Goal: Book appointment/travel/reservation

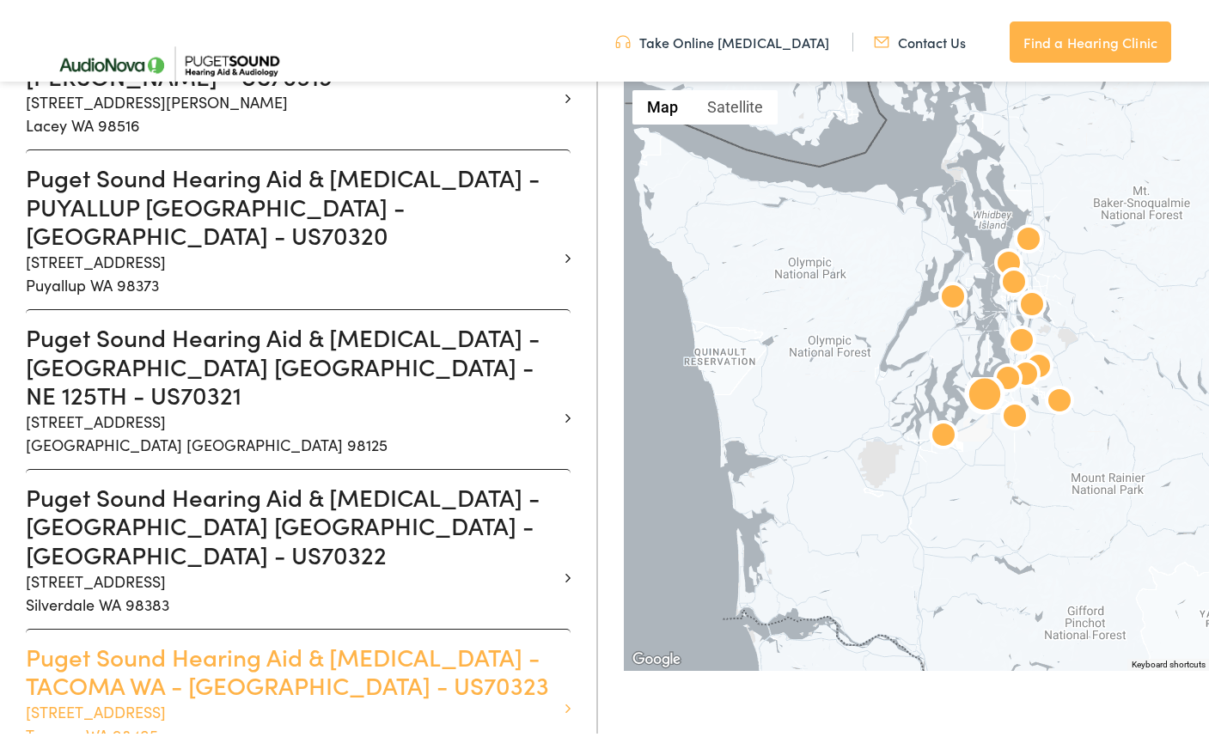
scroll to position [1633, 0]
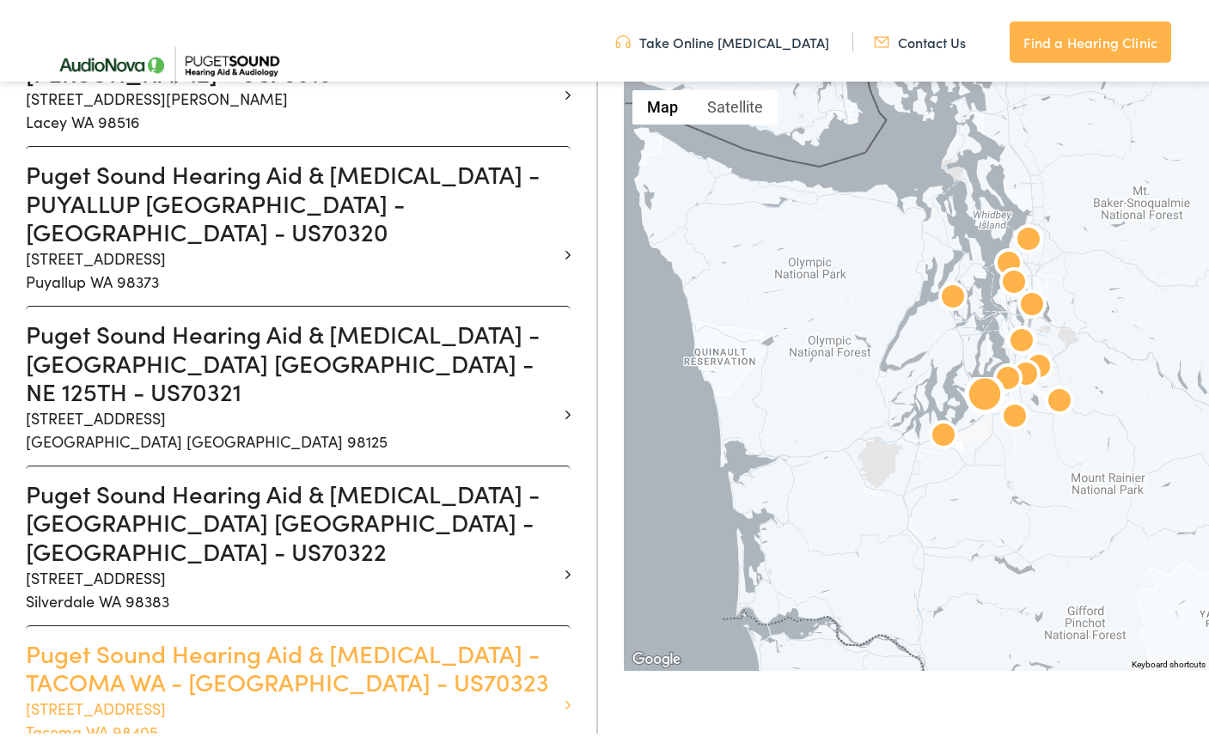
click at [417, 635] on h3 "Puget Sound Hearing Aid & [MEDICAL_DATA] - TACOMA WA - [GEOGRAPHIC_DATA] - US70…" at bounding box center [292, 664] width 532 height 58
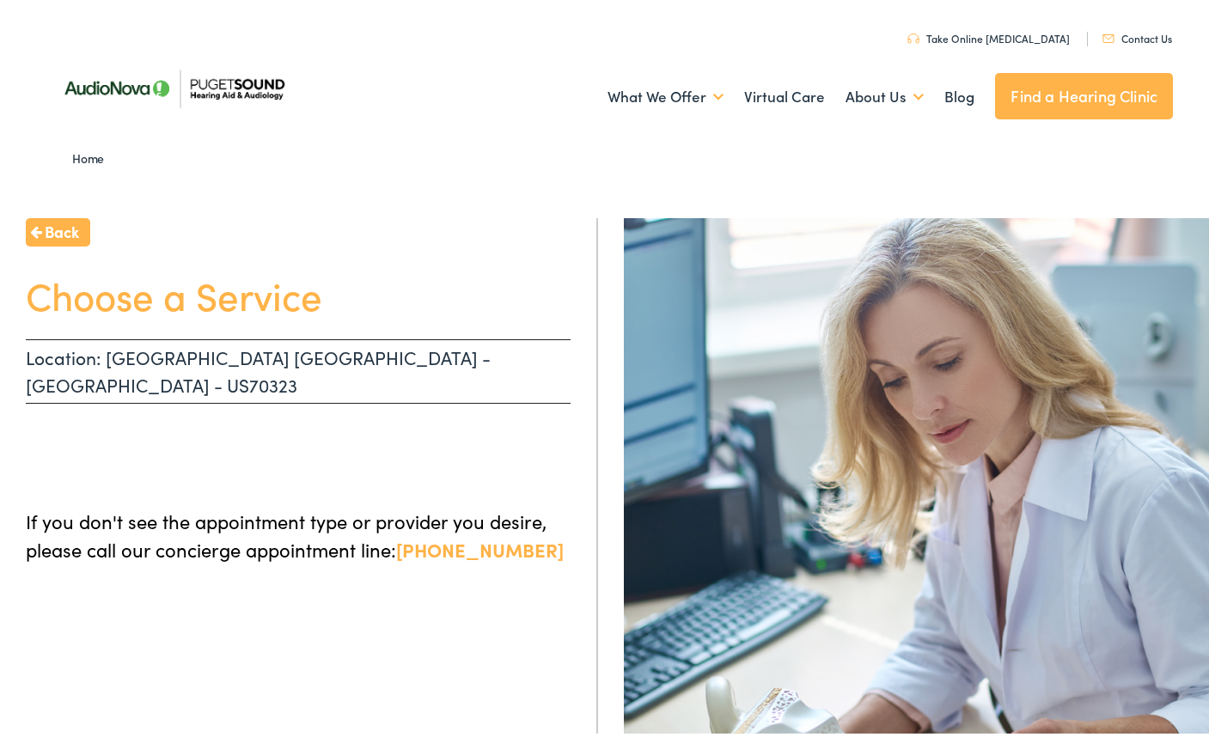
click at [54, 228] on span "Back" at bounding box center [62, 227] width 34 height 23
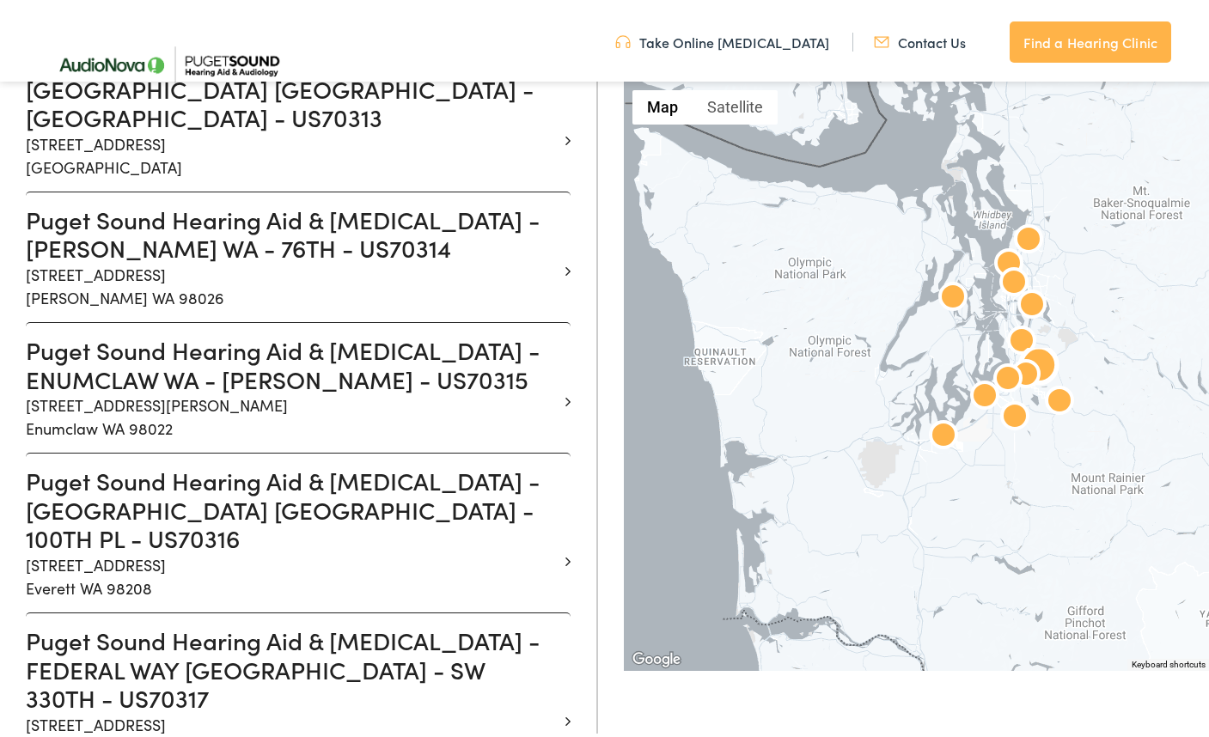
scroll to position [945, 0]
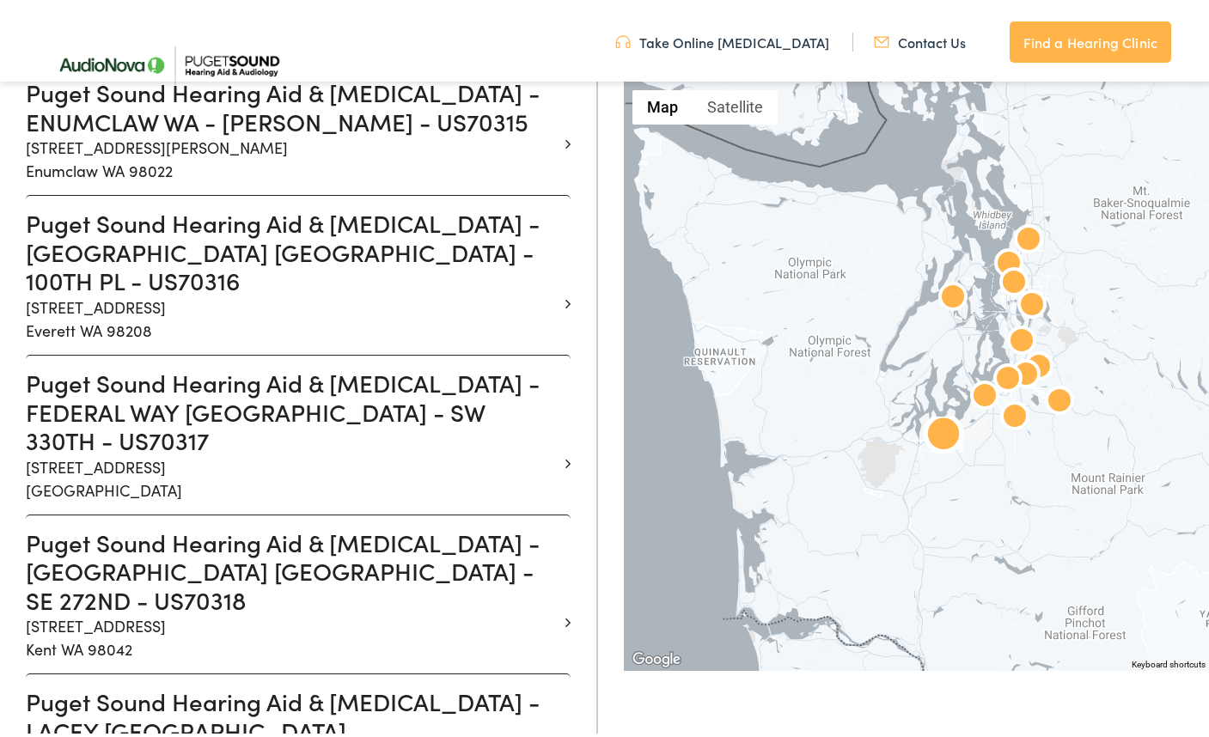
click at [410, 683] on h3 "Puget Sound Hearing Aid & [MEDICAL_DATA] - LACEY [GEOGRAPHIC_DATA] - [PERSON_NA…" at bounding box center [292, 726] width 532 height 87
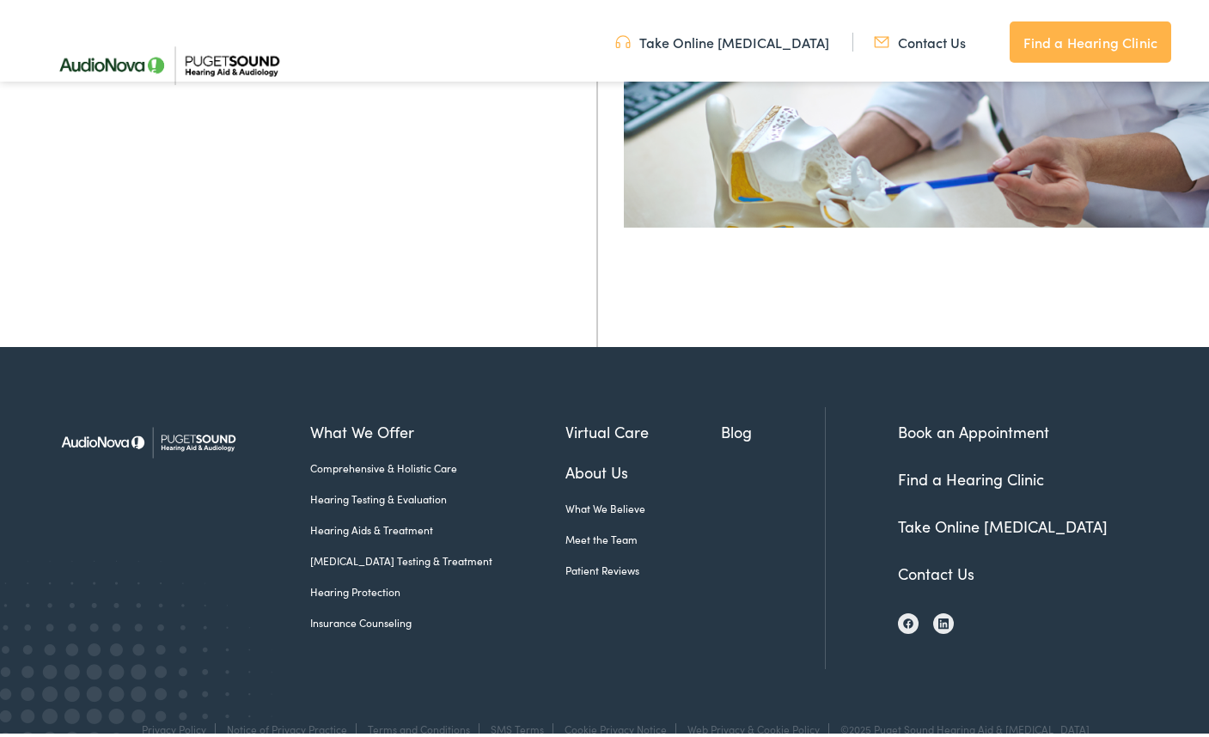
scroll to position [286, 0]
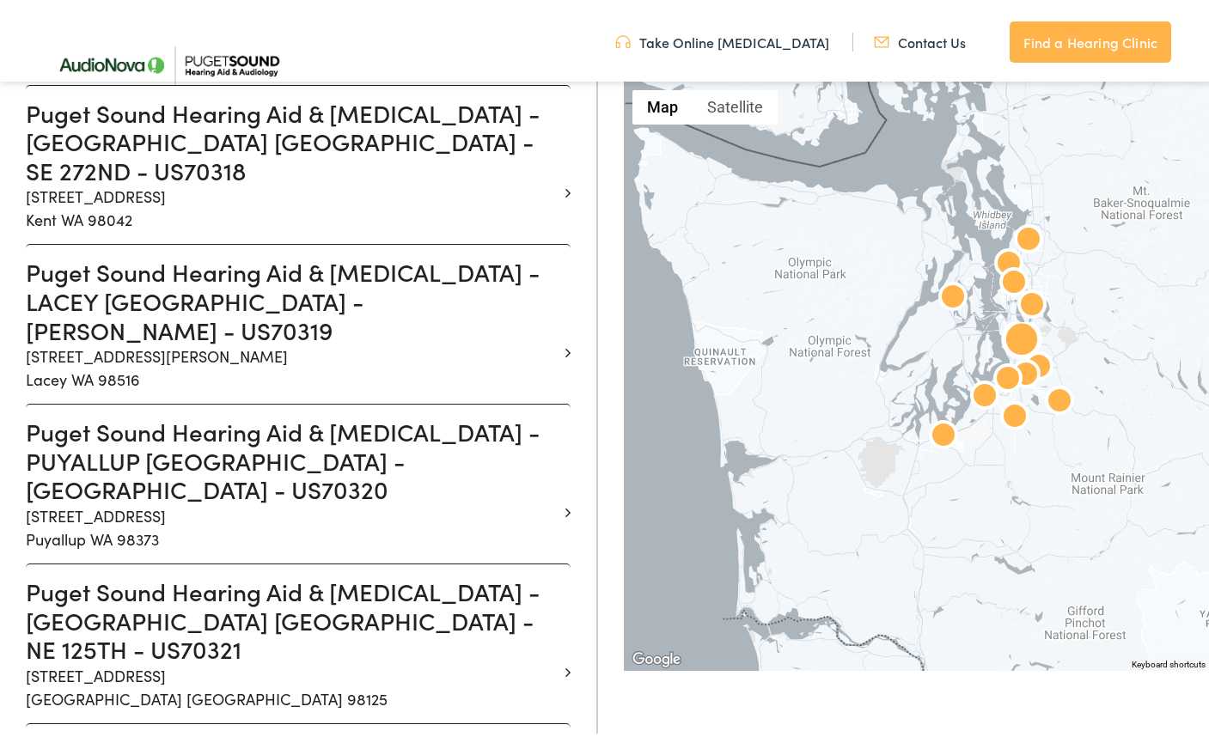
scroll to position [1633, 0]
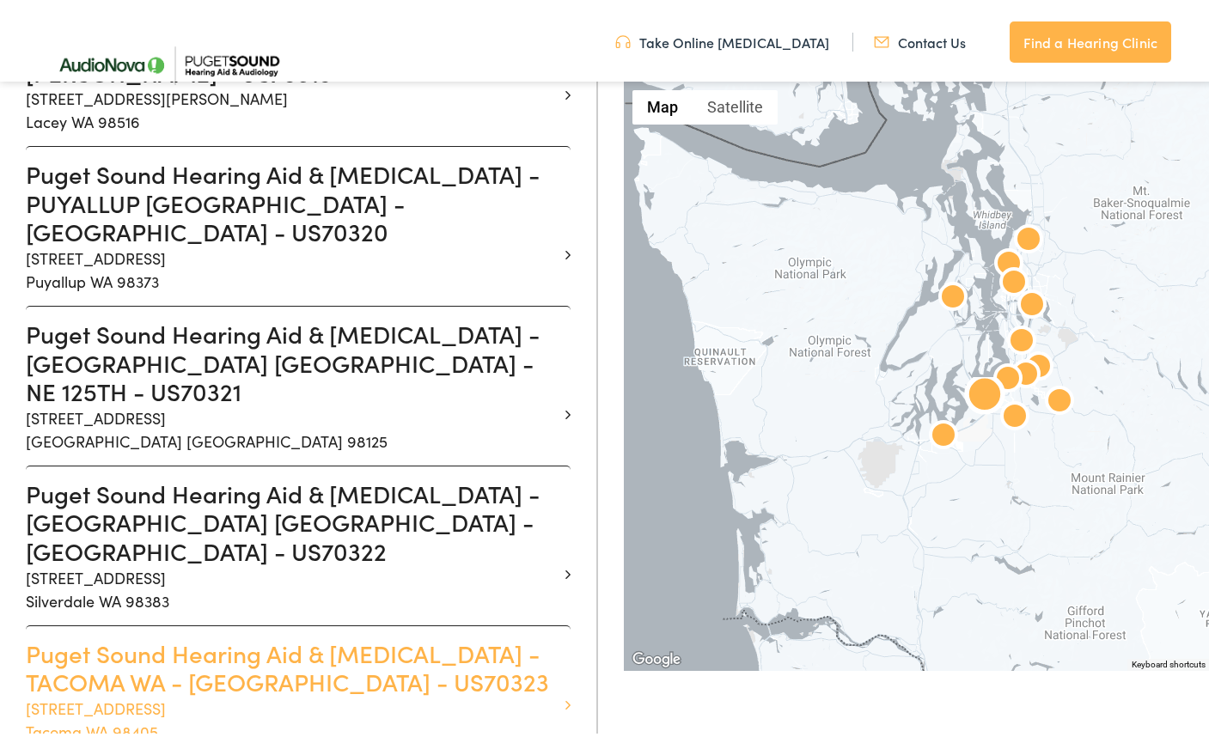
click at [425, 635] on h3 "Puget Sound Hearing Aid & [MEDICAL_DATA] - TACOMA WA - [GEOGRAPHIC_DATA] - US70…" at bounding box center [292, 664] width 532 height 58
